Goal: Check status: Check status

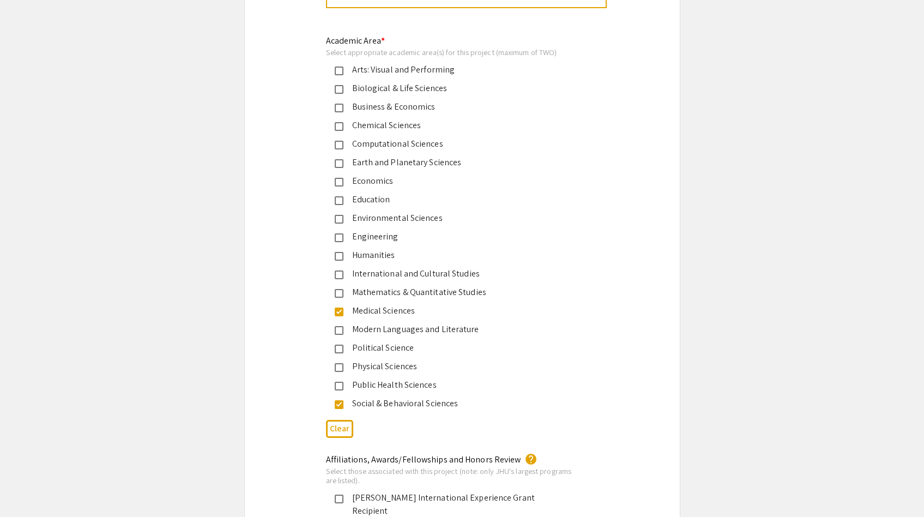
scroll to position [1315, 0]
click at [341, 91] on mat-pseudo-checkbox at bounding box center [339, 91] width 9 height 9
click at [340, 317] on mat-pseudo-checkbox at bounding box center [339, 313] width 9 height 9
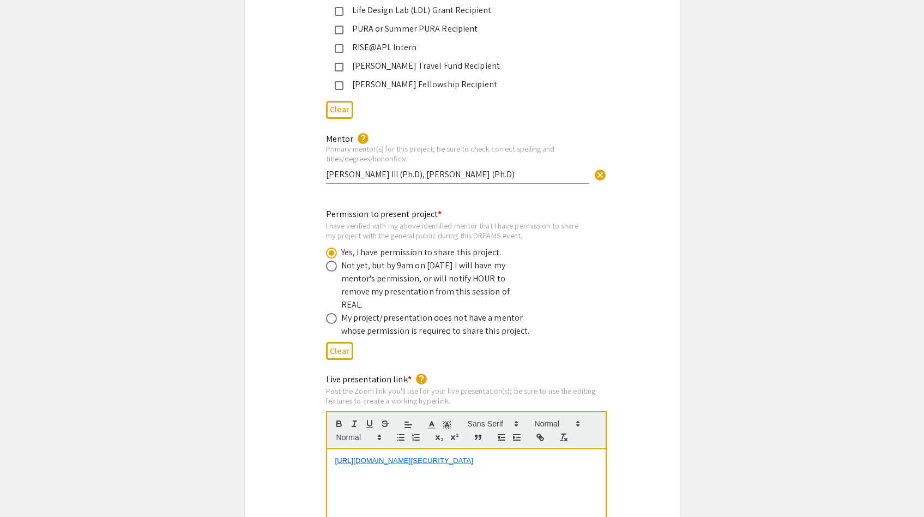
scroll to position [1966, 0]
click at [412, 168] on input "[PERSON_NAME] III (Ph.D), [PERSON_NAME] (Ph.D)" at bounding box center [457, 173] width 263 height 11
click at [431, 168] on input "[PERSON_NAME] III, Ph.D), [PERSON_NAME] (Ph.D)" at bounding box center [457, 173] width 263 height 11
click at [510, 168] on input "[PERSON_NAME] III, Ph.D; [PERSON_NAME] (Ph.D)" at bounding box center [457, 173] width 263 height 11
click at [532, 168] on input "[PERSON_NAME] III, Ph.D; [PERSON_NAME], Ph.D)" at bounding box center [457, 173] width 263 height 11
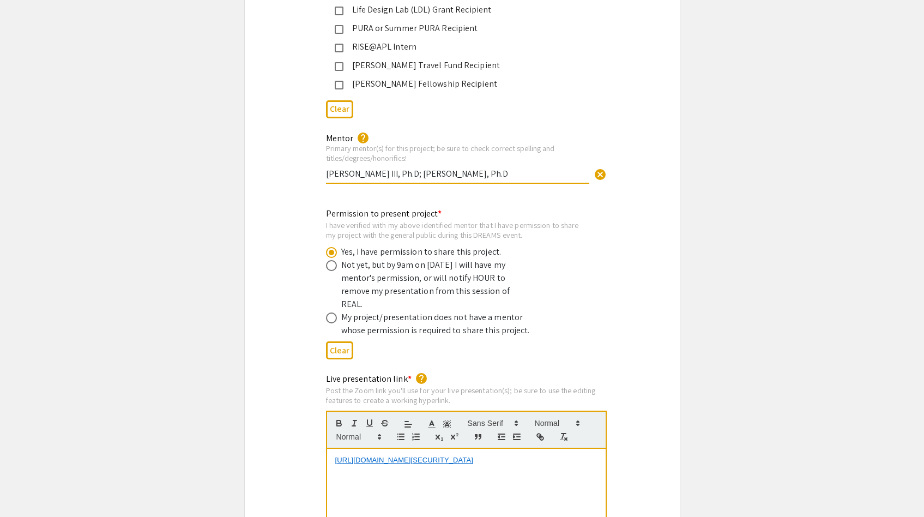
type input "[PERSON_NAME] III, Ph.D; [PERSON_NAME], Ph.D"
click at [596, 232] on app-form-preview-multi-select-field "Permission to present project * I have verified with my above identified mentor…" at bounding box center [462, 285] width 273 height 156
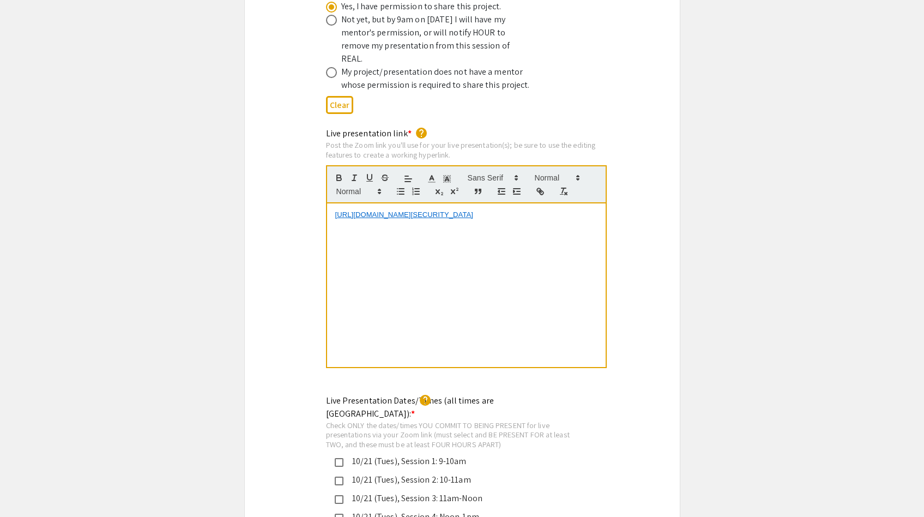
scroll to position [2218, 0]
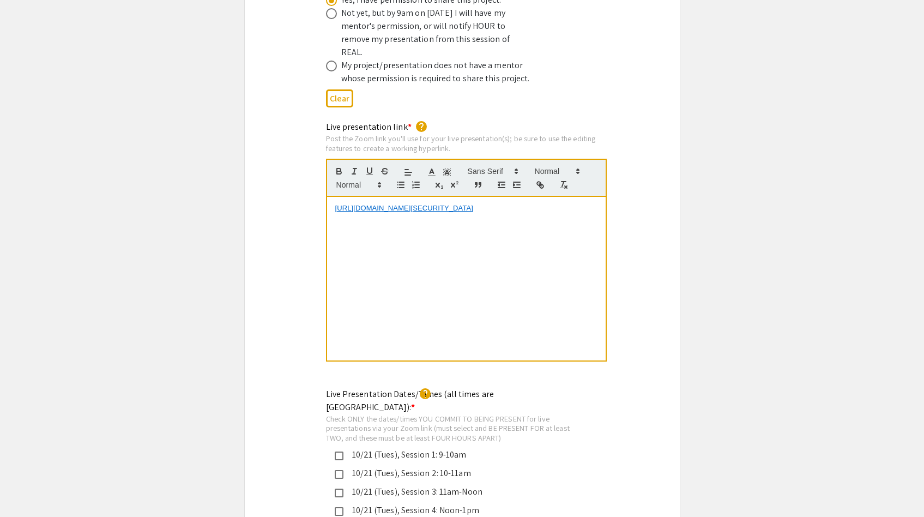
drag, startPoint x: 504, startPoint y: 198, endPoint x: 333, endPoint y: 174, distance: 172.2
click at [333, 197] on div "[URL][DOMAIN_NAME][SECURITY_DATA]" at bounding box center [466, 279] width 279 height 164
click at [542, 180] on icon "button" at bounding box center [540, 185] width 10 height 10
drag, startPoint x: 528, startPoint y: 191, endPoint x: 325, endPoint y: 188, distance: 202.8
click at [326, 197] on div "[URL][DOMAIN_NAME] ﻿ [URL][DOMAIN_NAME][SECURITY_DATA]" at bounding box center [466, 279] width 281 height 165
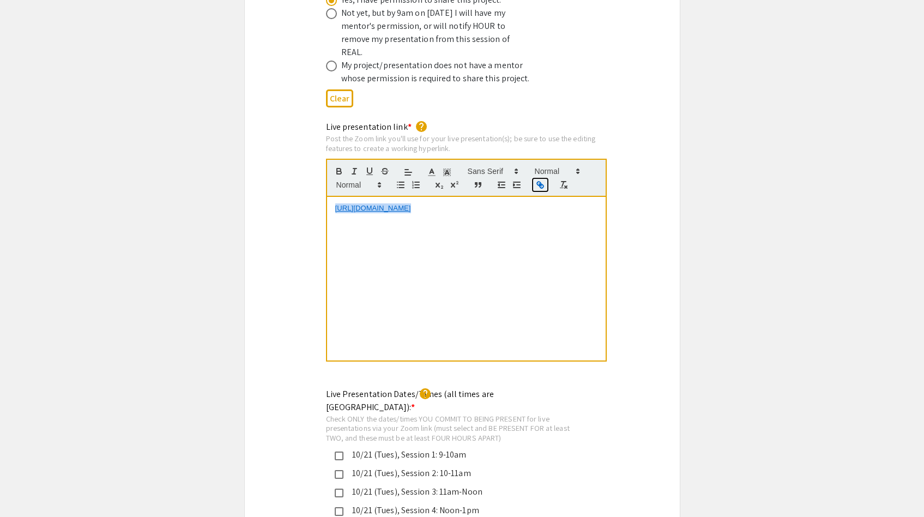
click at [538, 180] on icon "button" at bounding box center [540, 185] width 10 height 10
click at [541, 184] on icon "button" at bounding box center [542, 186] width 4 height 4
type input "[URL][DOMAIN_NAME]"
click at [437, 181] on input "[URL][DOMAIN_NAME]" at bounding box center [422, 188] width 93 height 14
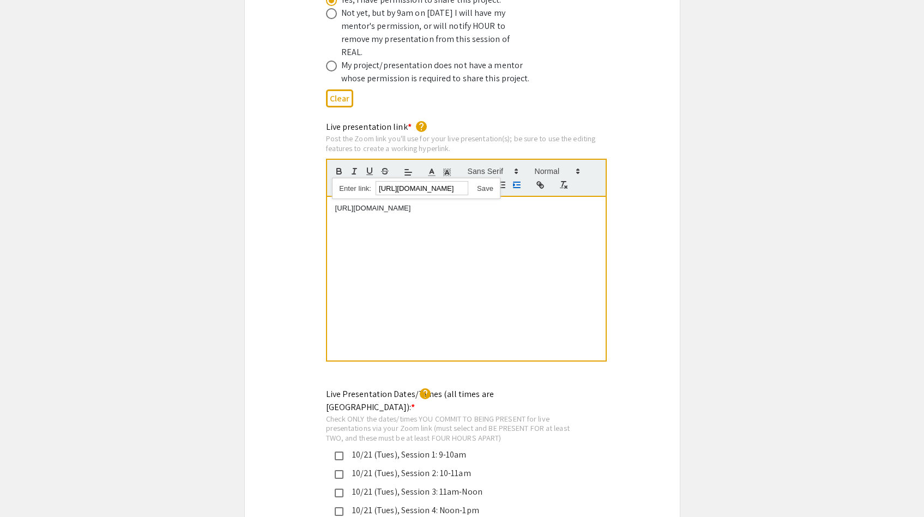
drag, startPoint x: 437, startPoint y: 165, endPoint x: 509, endPoint y: 166, distance: 72.0
click at [509, 166] on quill-editor "[URL][DOMAIN_NAME] ﻿ [URL][DOMAIN_NAME][SECURITY_DATA] [URL][DOMAIN_NAME]" at bounding box center [466, 260] width 281 height 203
click at [486, 184] on link at bounding box center [480, 188] width 25 height 8
click at [527, 197] on div "[URL][DOMAIN_NAME] ﻿" at bounding box center [466, 279] width 279 height 164
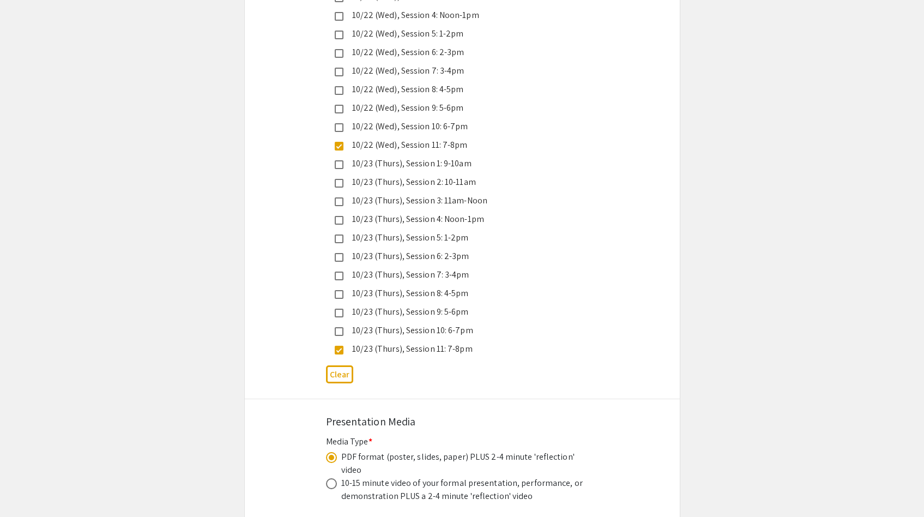
scroll to position [2883, 0]
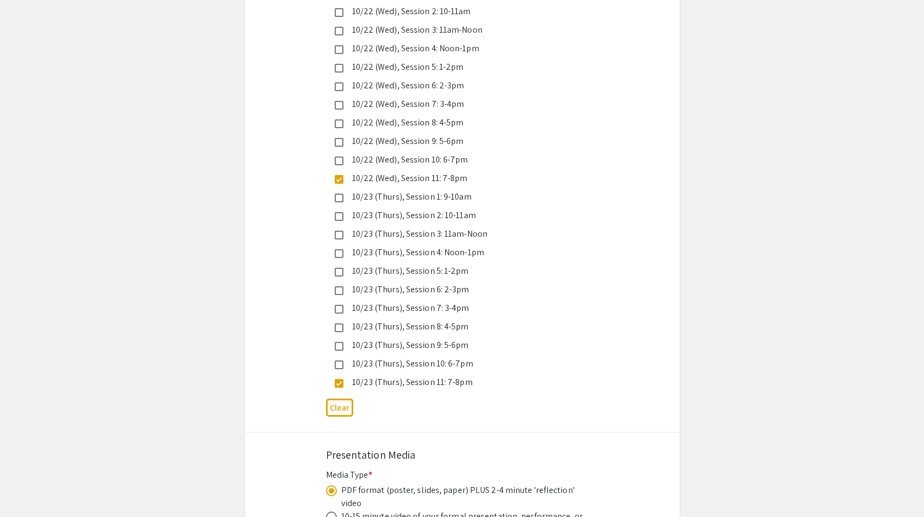
click at [339, 212] on mat-pseudo-checkbox at bounding box center [339, 216] width 9 height 9
click at [340, 333] on mat-pseudo-checkbox at bounding box center [339, 383] width 9 height 9
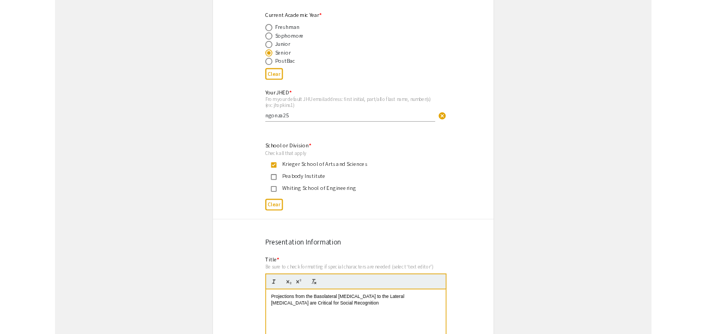
scroll to position [452, 0]
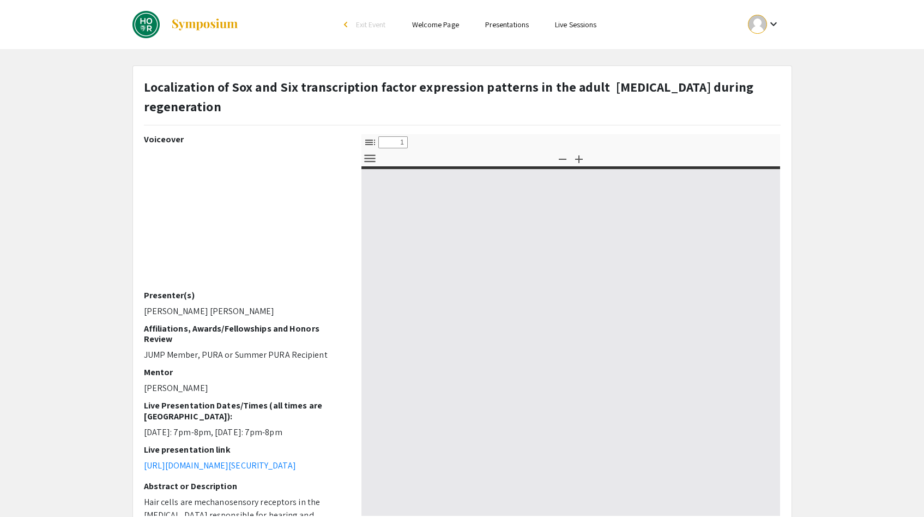
select select "custom"
type input "0"
select select "custom"
